Goal: Participate in discussion

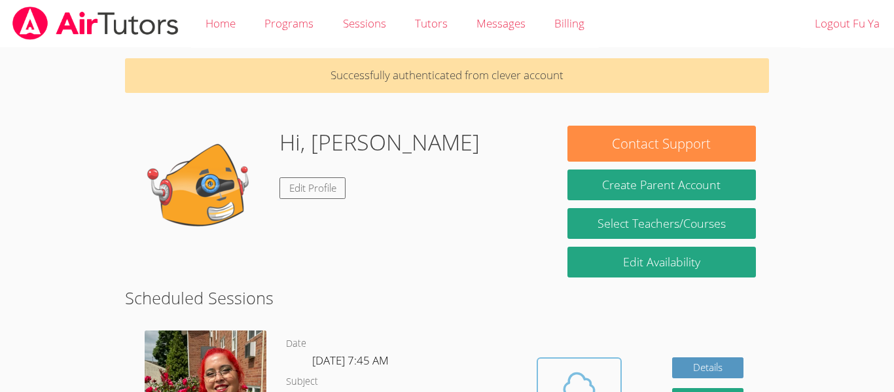
click at [588, 373] on icon at bounding box center [579, 384] width 37 height 37
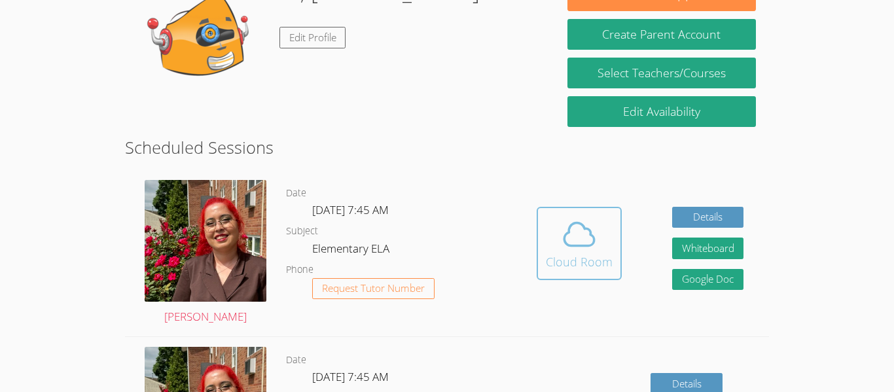
scroll to position [158, 0]
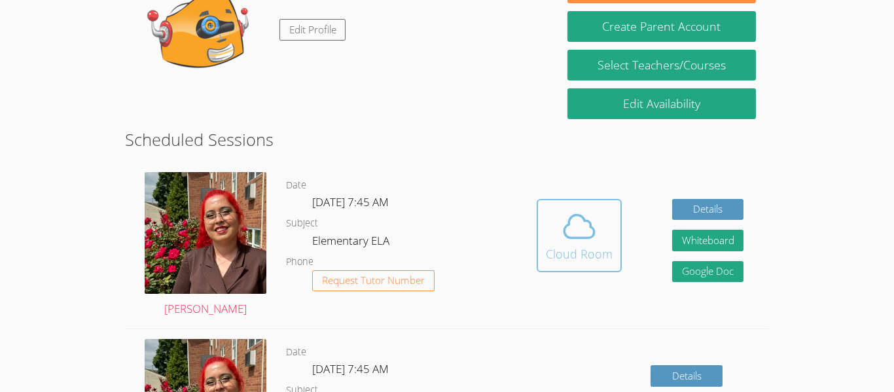
click at [559, 228] on span at bounding box center [579, 226] width 67 height 37
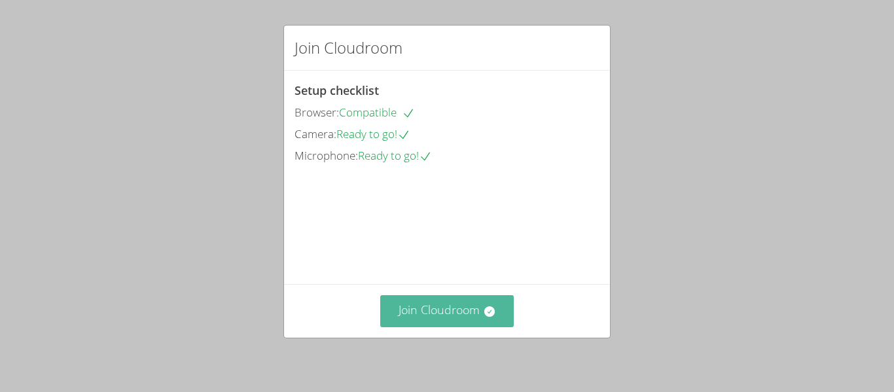
click at [443, 317] on button "Join Cloudroom" at bounding box center [447, 311] width 134 height 32
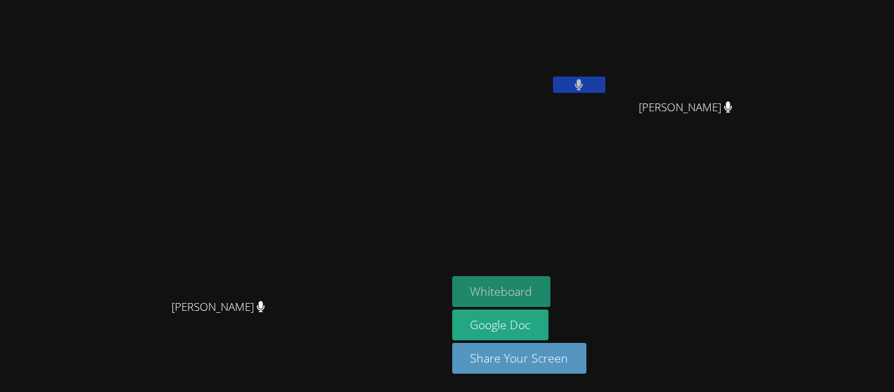
click at [551, 294] on button "Whiteboard" at bounding box center [501, 291] width 99 height 31
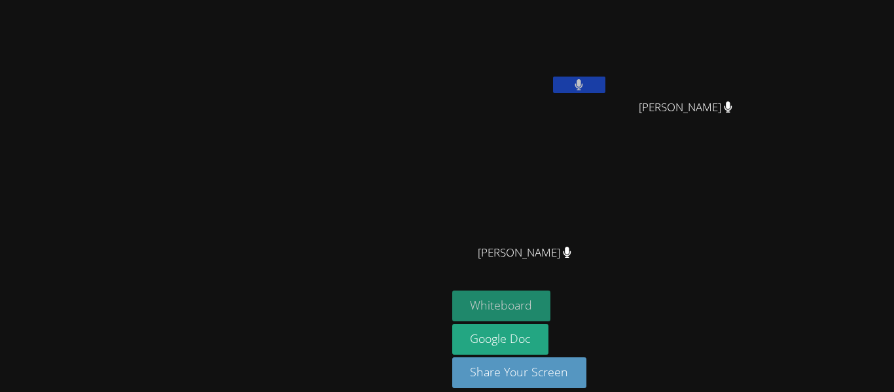
click at [551, 291] on button "Whiteboard" at bounding box center [501, 306] width 99 height 31
click at [551, 301] on button "Whiteboard" at bounding box center [501, 306] width 99 height 31
click at [551, 302] on button "Whiteboard" at bounding box center [501, 306] width 99 height 31
click at [201, 258] on video at bounding box center [223, 176] width 196 height 245
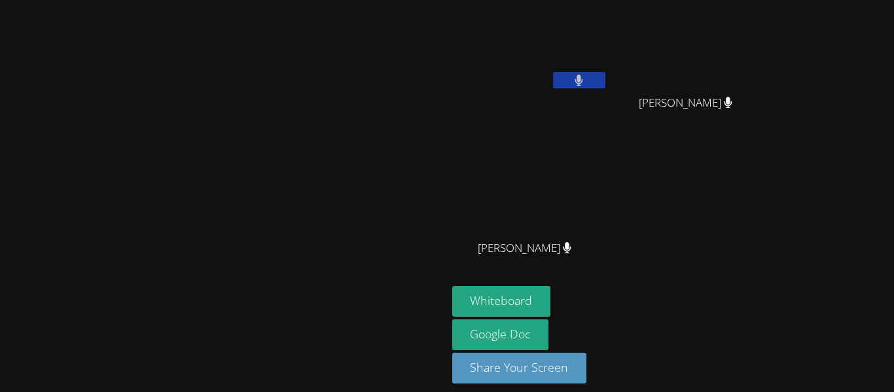
scroll to position [6, 0]
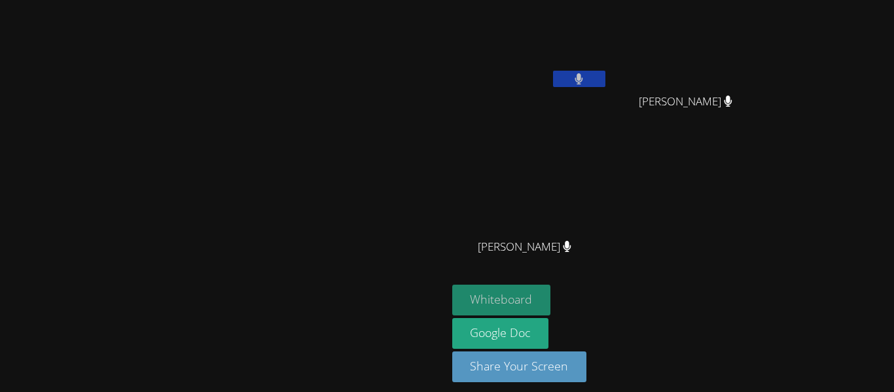
click at [551, 289] on button "Whiteboard" at bounding box center [501, 300] width 99 height 31
click at [583, 81] on icon at bounding box center [578, 78] width 9 height 11
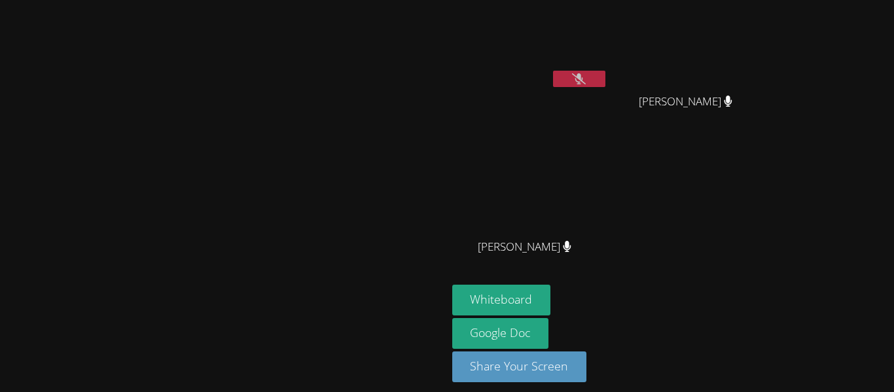
click at [586, 81] on icon at bounding box center [579, 78] width 14 height 11
click at [321, 145] on video at bounding box center [223, 170] width 196 height 245
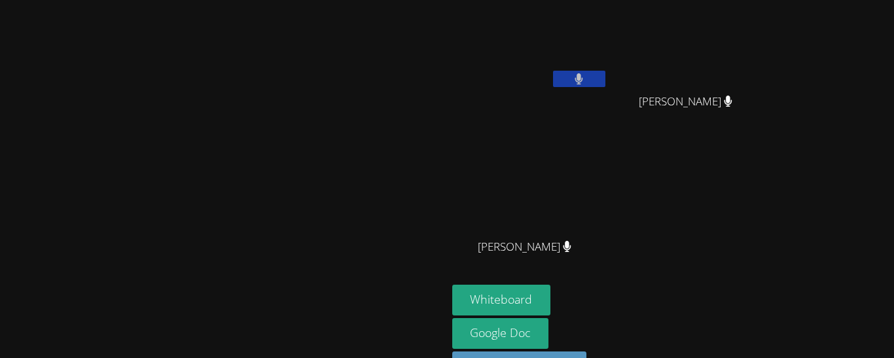
click at [321, 147] on video at bounding box center [223, 170] width 196 height 245
click at [321, 181] on video at bounding box center [223, 170] width 196 height 245
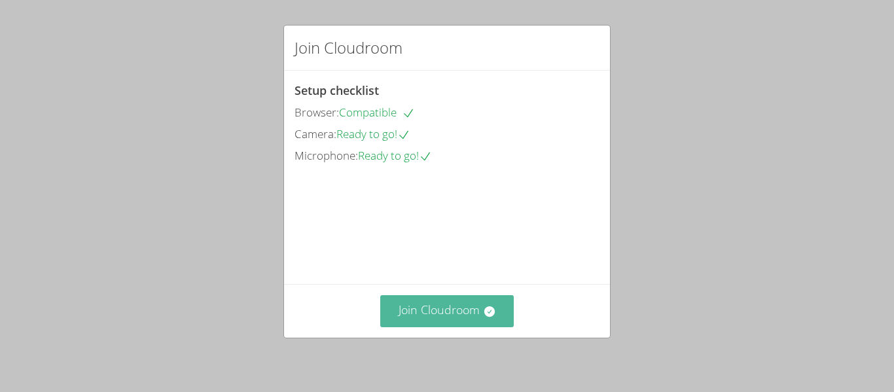
click at [441, 306] on button "Join Cloudroom" at bounding box center [447, 311] width 134 height 32
click at [418, 321] on button "Join Cloudroom" at bounding box center [447, 311] width 134 height 32
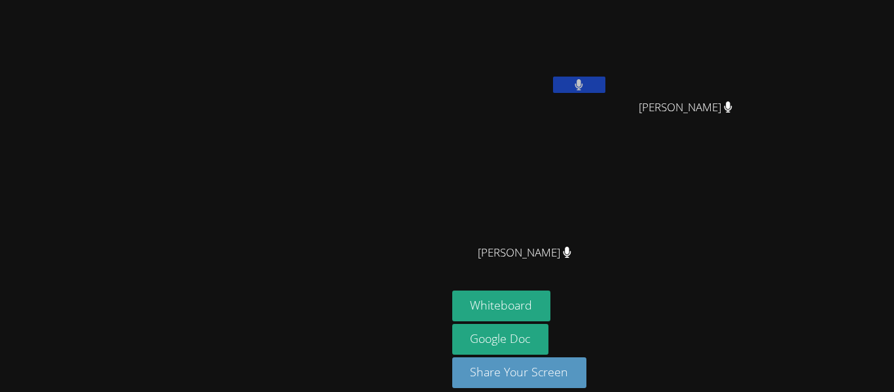
click at [605, 87] on button at bounding box center [579, 85] width 52 height 16
click at [605, 88] on button at bounding box center [579, 85] width 52 height 16
click at [321, 152] on video at bounding box center [223, 176] width 196 height 245
click at [321, 168] on video at bounding box center [223, 176] width 196 height 245
click at [321, 170] on video at bounding box center [223, 176] width 196 height 245
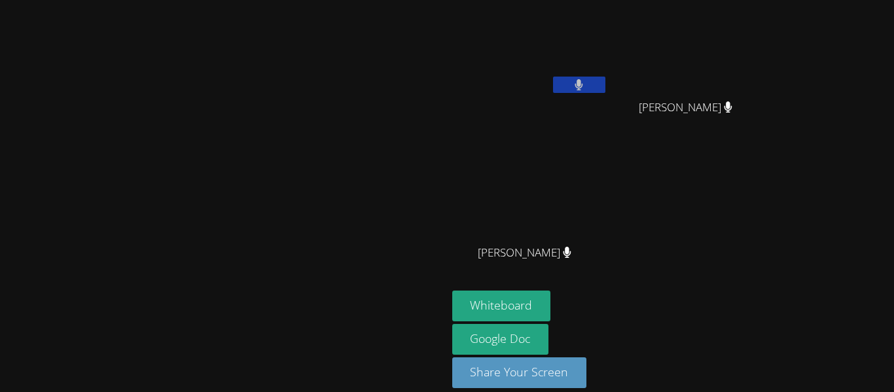
click at [321, 171] on video at bounding box center [223, 176] width 196 height 245
click at [321, 188] on video at bounding box center [223, 176] width 196 height 245
click at [321, 202] on video at bounding box center [223, 176] width 196 height 245
click at [321, 217] on video at bounding box center [223, 176] width 196 height 245
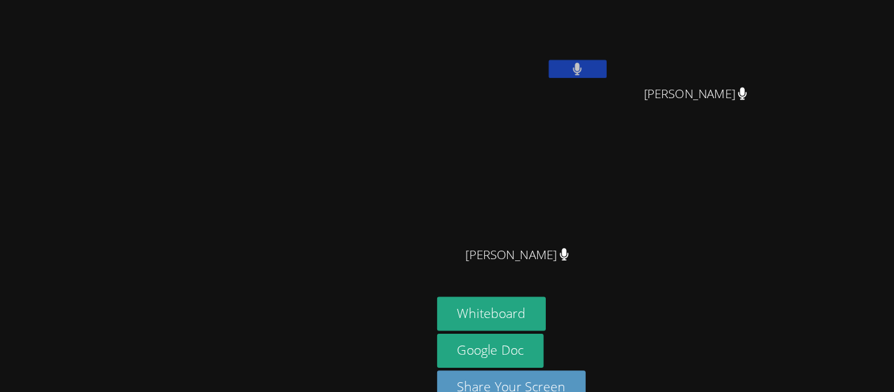
click at [321, 196] on video at bounding box center [223, 176] width 196 height 245
click at [321, 144] on video at bounding box center [223, 176] width 196 height 245
click at [321, 150] on video at bounding box center [223, 176] width 196 height 245
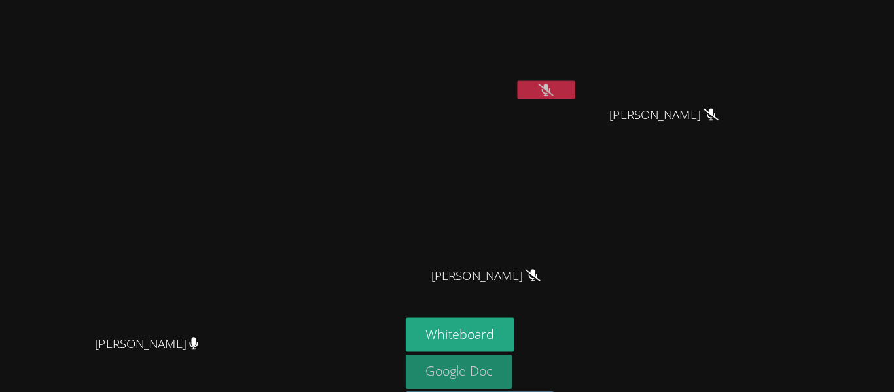
click at [549, 337] on link "Google Doc" at bounding box center [500, 339] width 97 height 31
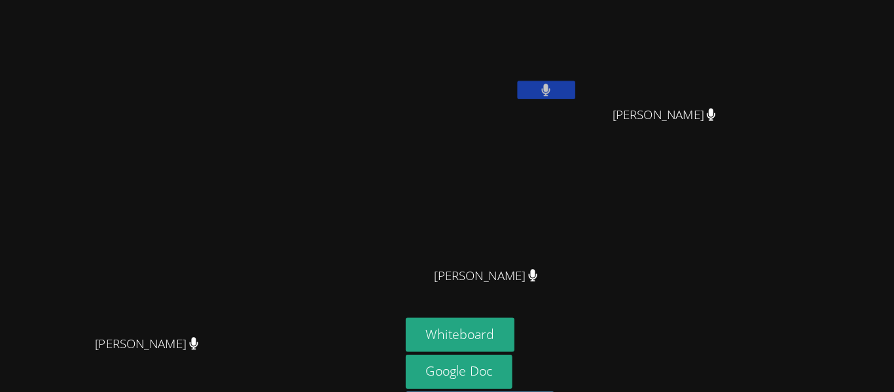
click at [741, 164] on div "Fu Ya Liu Ruei Kai Su Ruei Kai Su Muhuan Zhan Muhuan Zhan" at bounding box center [610, 147] width 317 height 285
click at [769, 134] on div "Ruei Kai Su" at bounding box center [691, 119] width 156 height 52
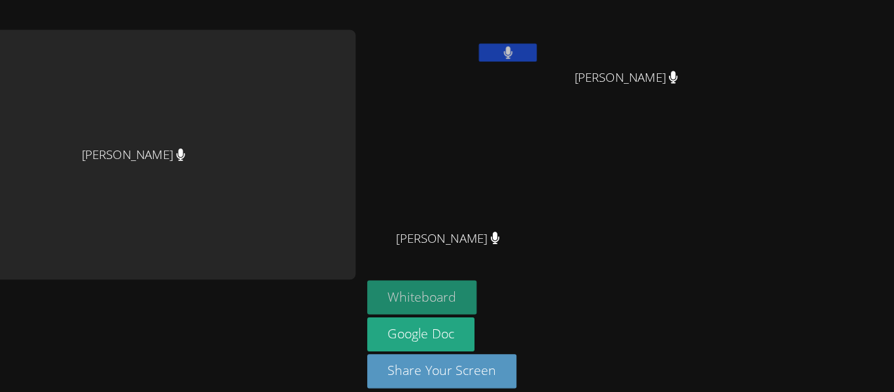
click at [506, 299] on button "Whiteboard" at bounding box center [466, 306] width 99 height 31
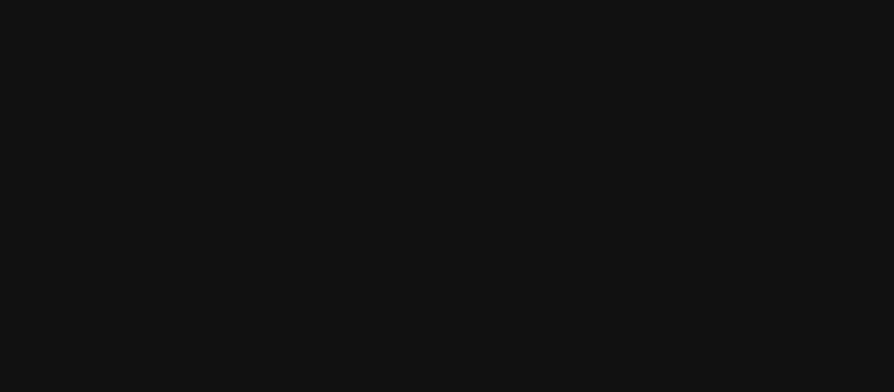
scroll to position [3, 0]
click at [125, 224] on video at bounding box center [223, 173] width 196 height 245
click at [125, 195] on video at bounding box center [223, 173] width 196 height 245
click at [125, 221] on video at bounding box center [223, 173] width 196 height 245
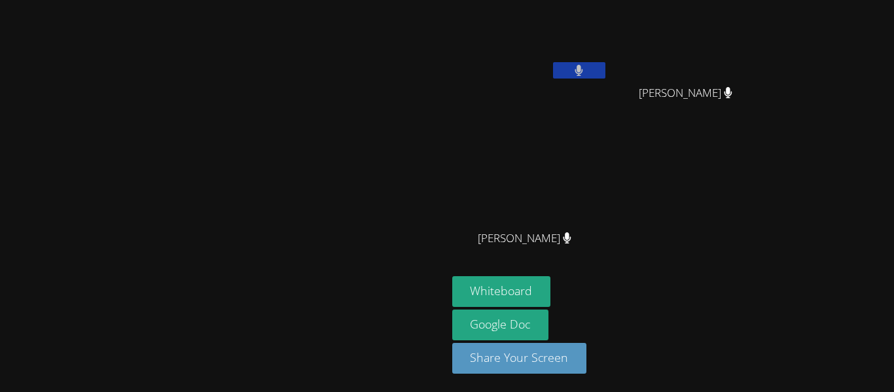
scroll to position [0, 0]
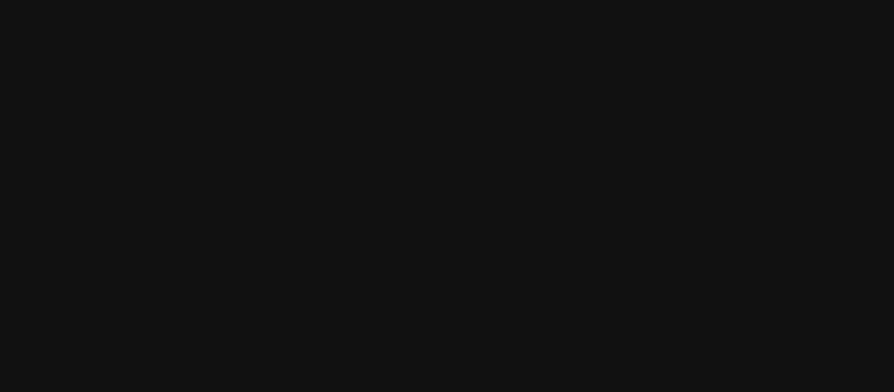
click at [125, 225] on video at bounding box center [223, 176] width 196 height 245
click at [125, 226] on video at bounding box center [223, 176] width 196 height 245
click at [125, 225] on video at bounding box center [223, 176] width 196 height 245
click at [125, 226] on video at bounding box center [223, 176] width 196 height 245
click at [125, 225] on video at bounding box center [223, 176] width 196 height 245
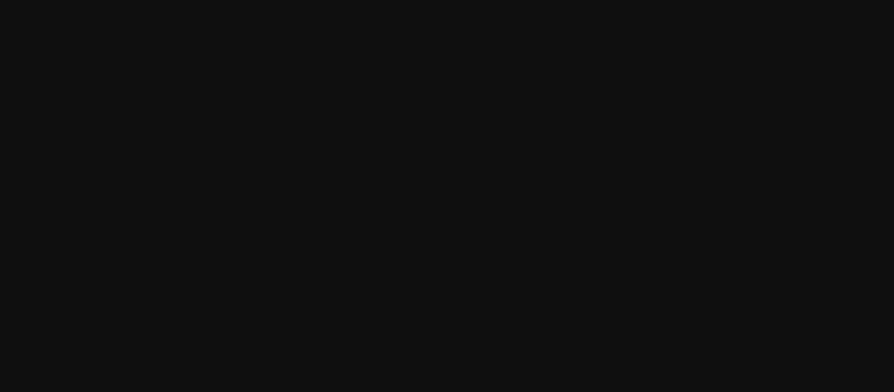
click at [125, 226] on video at bounding box center [223, 176] width 196 height 245
click at [125, 179] on video at bounding box center [223, 176] width 196 height 245
click at [125, 178] on video at bounding box center [223, 176] width 196 height 245
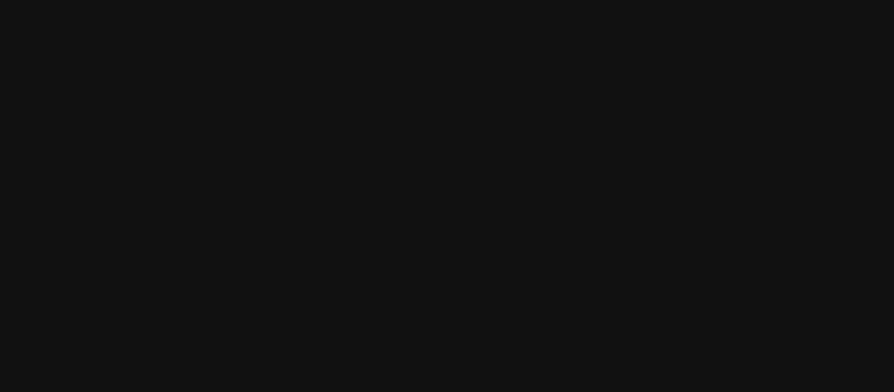
scroll to position [3, 0]
click at [125, 163] on video at bounding box center [223, 174] width 196 height 245
click at [125, 158] on video at bounding box center [223, 174] width 196 height 245
click at [125, 200] on video at bounding box center [223, 176] width 196 height 245
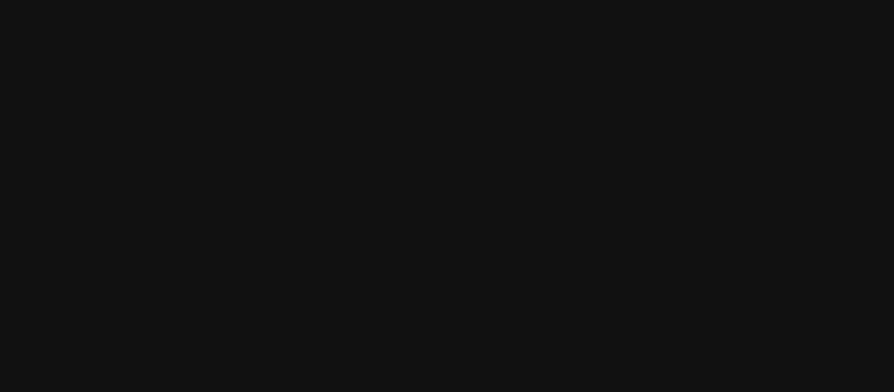
click at [125, 158] on video at bounding box center [223, 176] width 196 height 245
click at [125, 179] on video at bounding box center [223, 176] width 196 height 245
click at [125, 177] on video at bounding box center [223, 176] width 196 height 245
click at [125, 178] on video at bounding box center [223, 176] width 196 height 245
click at [125, 177] on video at bounding box center [223, 176] width 196 height 245
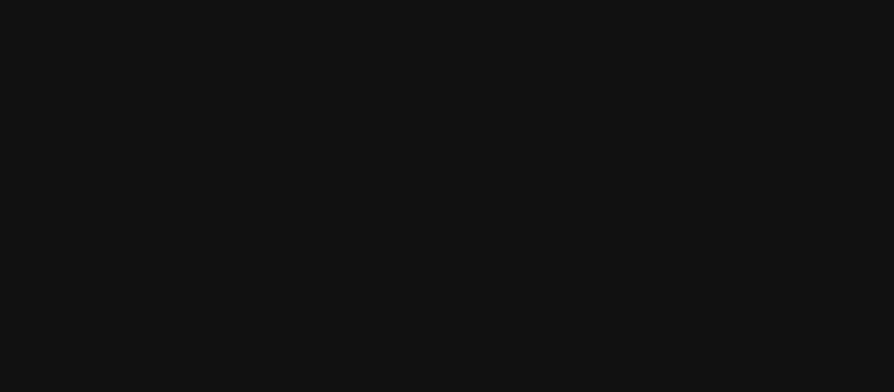
click at [125, 179] on video at bounding box center [223, 176] width 196 height 245
click at [125, 180] on video at bounding box center [223, 176] width 196 height 245
click at [125, 179] on video at bounding box center [223, 176] width 196 height 245
click at [125, 181] on video at bounding box center [223, 176] width 196 height 245
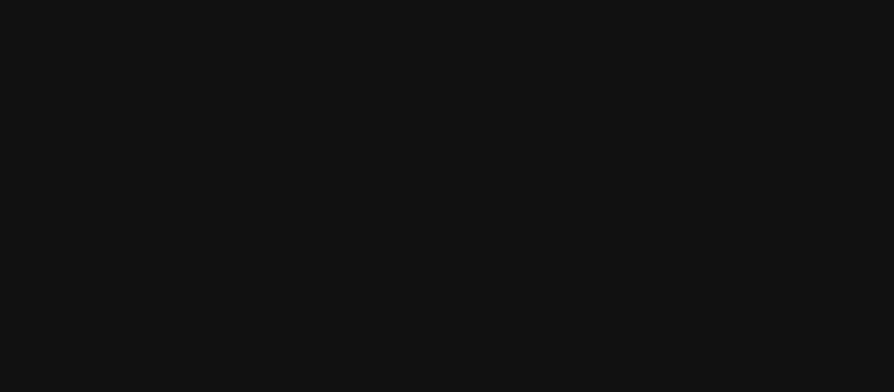
click at [125, 178] on video at bounding box center [223, 176] width 196 height 245
click at [256, 262] on video at bounding box center [223, 176] width 196 height 245
click at [226, 210] on video at bounding box center [223, 176] width 196 height 245
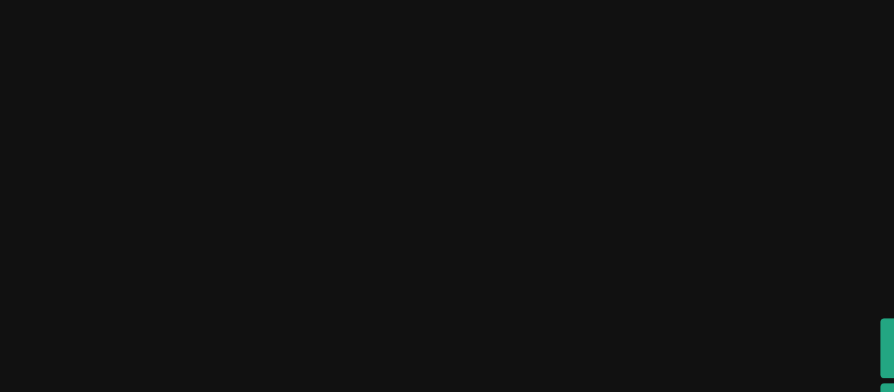
click at [125, 150] on video at bounding box center [223, 175] width 196 height 245
click at [125, 149] on video at bounding box center [223, 175] width 196 height 245
click at [125, 150] on video at bounding box center [223, 175] width 196 height 245
click at [125, 157] on video at bounding box center [223, 175] width 196 height 245
click at [125, 156] on video at bounding box center [223, 175] width 196 height 245
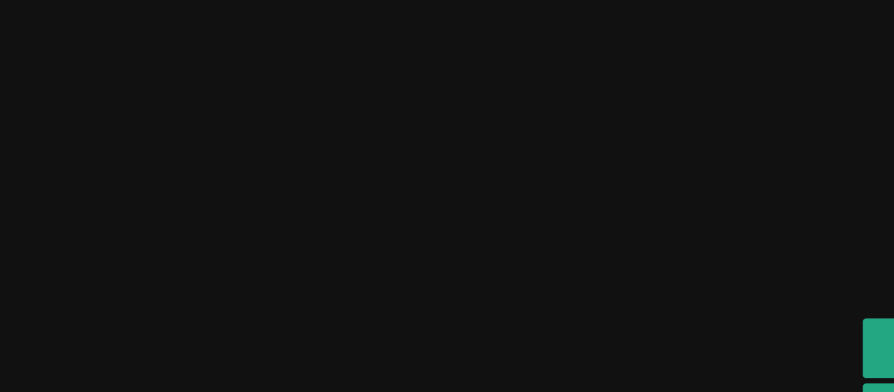
click at [125, 162] on video at bounding box center [223, 175] width 196 height 245
click at [125, 197] on video at bounding box center [223, 175] width 196 height 245
click at [181, 234] on video at bounding box center [223, 175] width 196 height 245
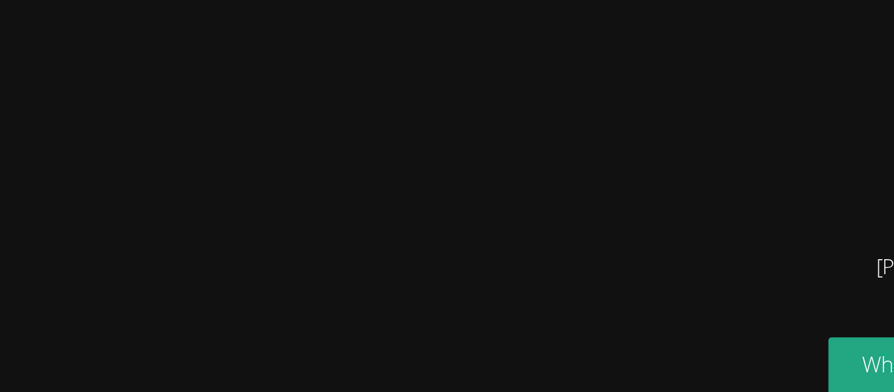
drag, startPoint x: 132, startPoint y: 128, endPoint x: 172, endPoint y: 193, distance: 77.0
click at [172, 193] on video at bounding box center [223, 176] width 196 height 245
drag, startPoint x: 113, startPoint y: 128, endPoint x: 129, endPoint y: 149, distance: 26.7
click at [129, 149] on video at bounding box center [223, 176] width 196 height 245
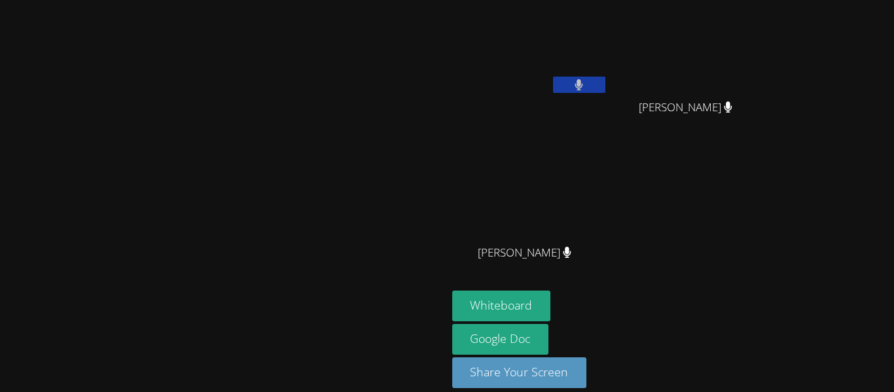
drag, startPoint x: 151, startPoint y: 135, endPoint x: 315, endPoint y: 279, distance: 217.9
click at [315, 279] on video at bounding box center [223, 176] width 196 height 245
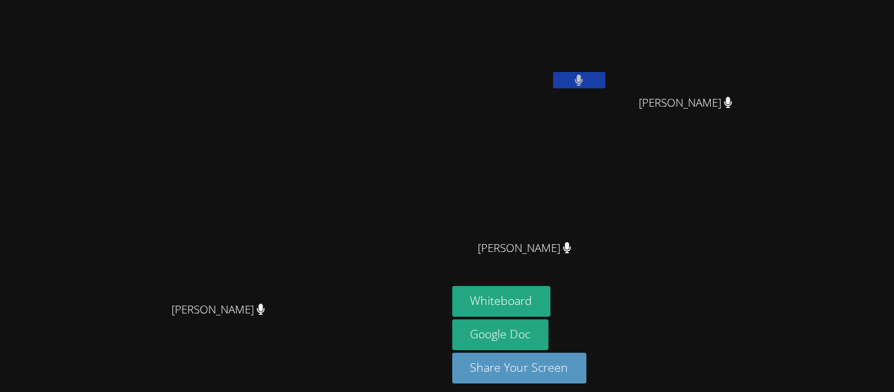
scroll to position [10, 0]
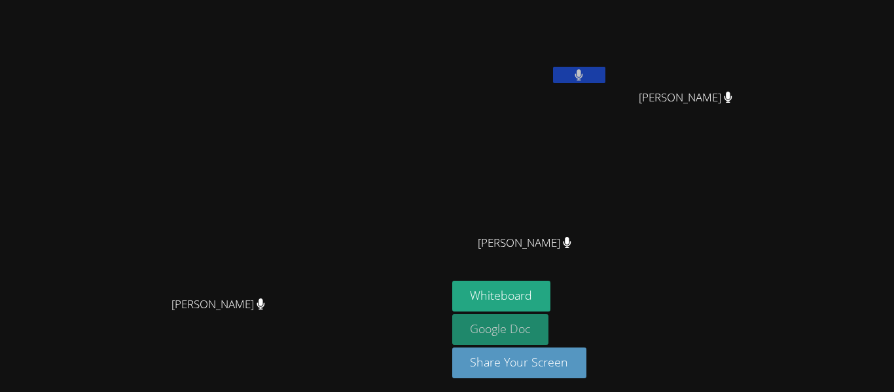
click at [549, 332] on link "Google Doc" at bounding box center [500, 329] width 97 height 31
click at [549, 328] on link "Google Doc" at bounding box center [500, 329] width 97 height 31
